Goal: Information Seeking & Learning: Learn about a topic

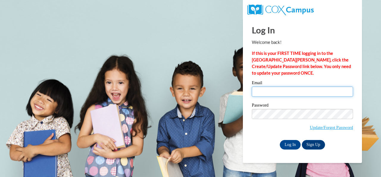
click at [269, 90] on input "Email" at bounding box center [302, 91] width 101 height 10
type input "fitts.lindsey.r@muscogee.k12.ga.us"
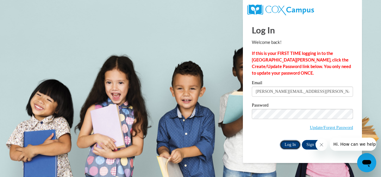
click at [291, 147] on input "Log In" at bounding box center [290, 145] width 21 height 10
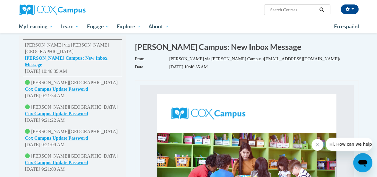
scroll to position [30, 0]
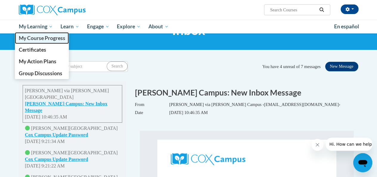
click at [30, 38] on span "My Course Progress" at bounding box center [41, 38] width 46 height 6
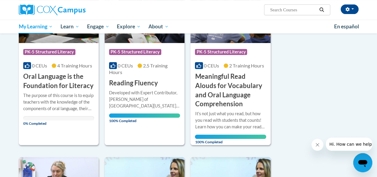
scroll to position [89, 0]
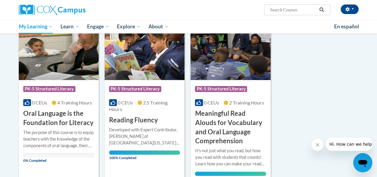
click at [55, 73] on img at bounding box center [59, 49] width 80 height 61
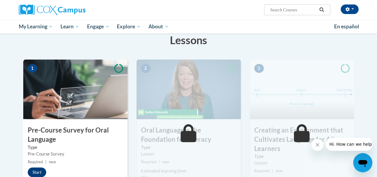
scroll to position [119, 0]
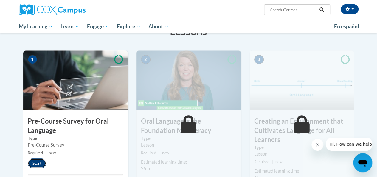
click at [35, 162] on button "Start" at bounding box center [37, 163] width 18 height 10
click at [36, 104] on img at bounding box center [75, 80] width 104 height 60
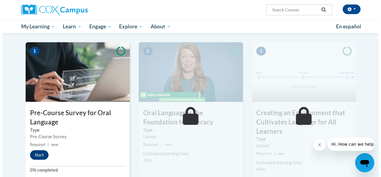
scroll to position [149, 0]
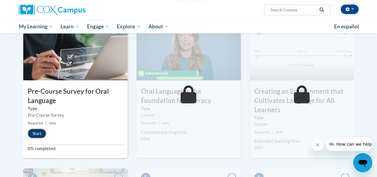
click at [39, 133] on button "Start" at bounding box center [37, 133] width 18 height 10
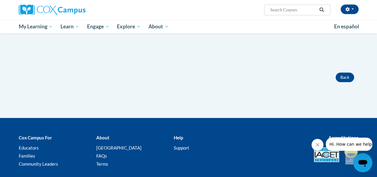
scroll to position [89, 0]
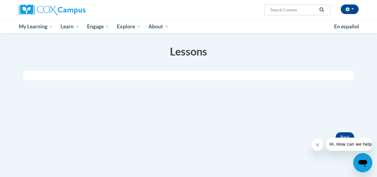
click at [154, 103] on div "Active Your Progress" at bounding box center [188, 98] width 331 height 54
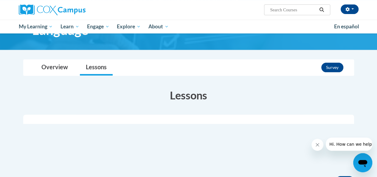
scroll to position [38, 0]
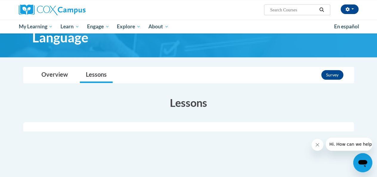
click at [236, 104] on h3 "Lessons" at bounding box center [188, 102] width 331 height 15
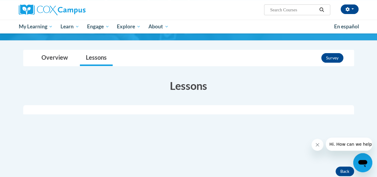
scroll to position [68, 0]
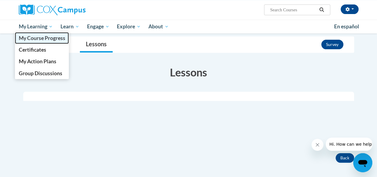
click at [37, 42] on link "My Course Progress" at bounding box center [42, 38] width 54 height 12
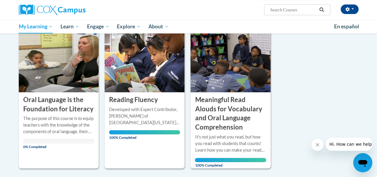
scroll to position [89, 0]
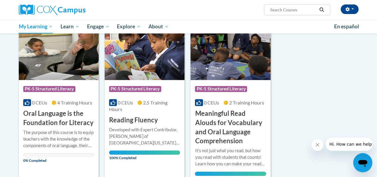
click at [55, 83] on div "Course Category: PK-5 Structured Literacy" at bounding box center [58, 89] width 71 height 13
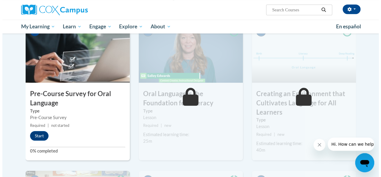
scroll to position [149, 0]
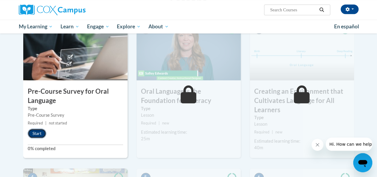
click at [40, 132] on button "Start" at bounding box center [37, 133] width 18 height 10
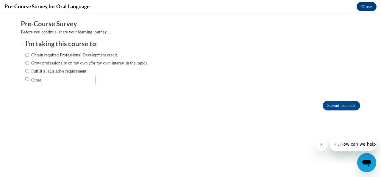
scroll to position [0, 0]
click at [30, 56] on label "Obtain required Professional Development credit." at bounding box center [71, 55] width 93 height 7
click at [29, 56] on input "Obtain required Professional Development credit." at bounding box center [27, 55] width 4 height 7
radio input "true"
click at [331, 105] on input "Submit feedback" at bounding box center [342, 106] width 38 height 10
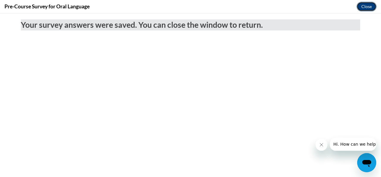
click at [365, 8] on button "Close" at bounding box center [367, 7] width 20 height 10
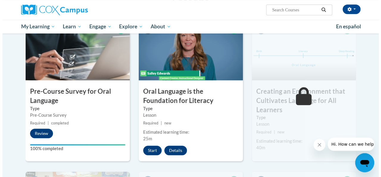
scroll to position [179, 0]
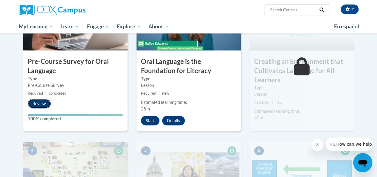
click at [44, 106] on button "Review" at bounding box center [39, 104] width 23 height 10
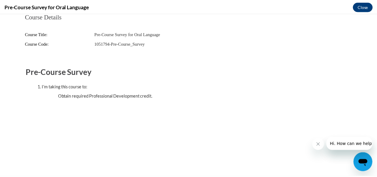
scroll to position [0, 0]
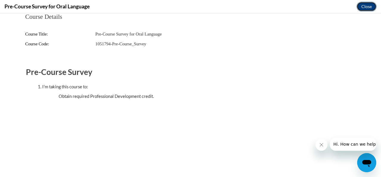
click at [365, 9] on button "Close" at bounding box center [367, 7] width 20 height 10
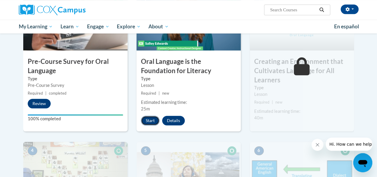
click button "Start"
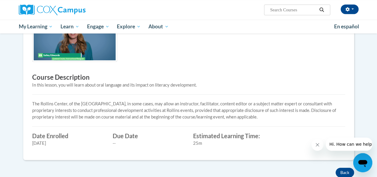
scroll to position [89, 0]
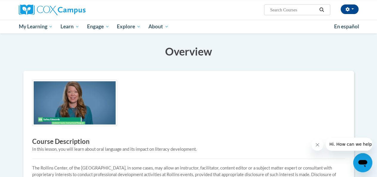
click at [71, 93] on img at bounding box center [74, 103] width 85 height 46
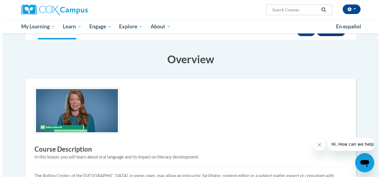
scroll to position [30, 0]
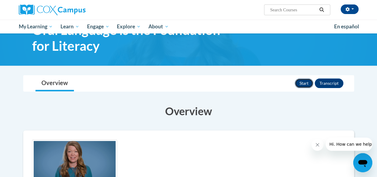
click at [305, 84] on button "Start" at bounding box center [304, 83] width 18 height 10
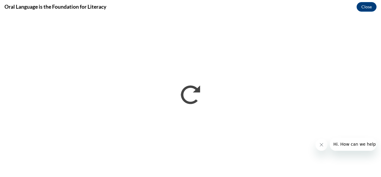
scroll to position [0, 0]
